Goal: Check status

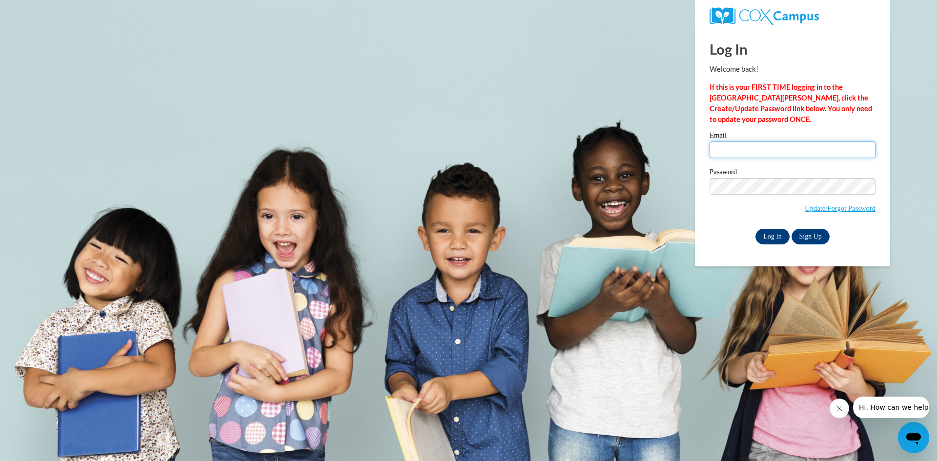
type input "[PERSON_NAME][EMAIL_ADDRESS][DOMAIN_NAME]"
click at [776, 233] on input "Log In" at bounding box center [772, 237] width 34 height 16
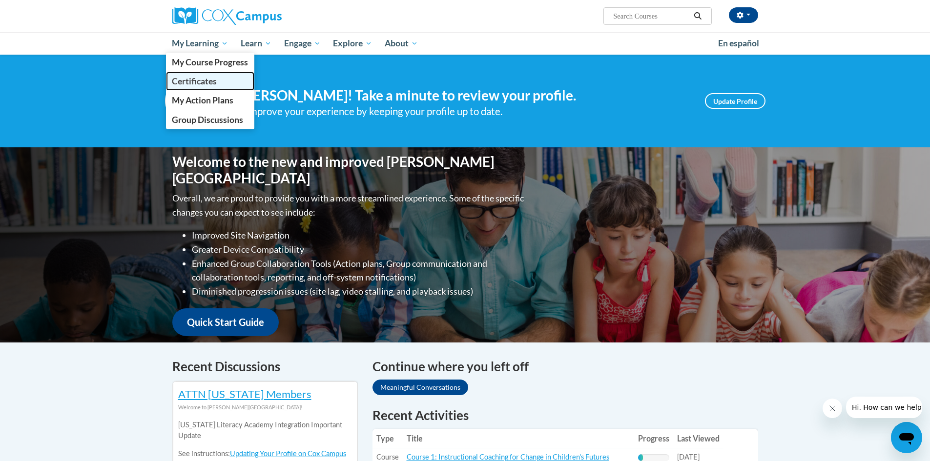
click at [223, 82] on link "Certificates" at bounding box center [210, 81] width 89 height 19
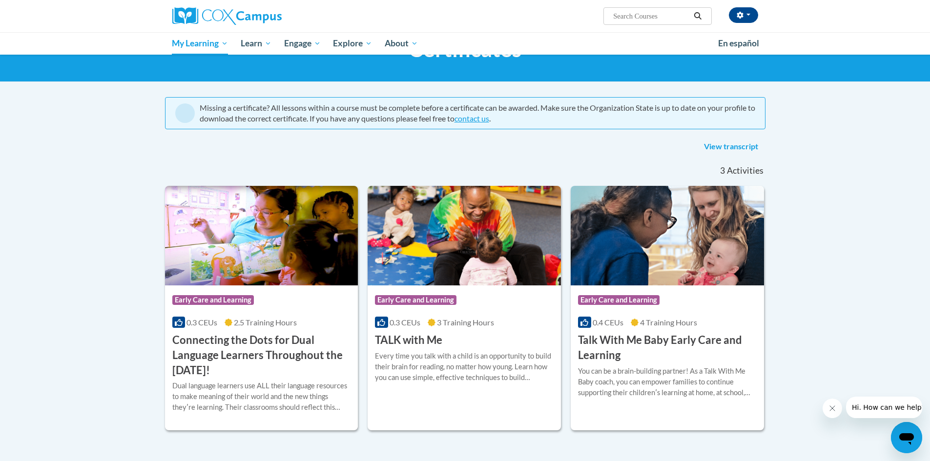
scroll to position [98, 0]
